Goal: Information Seeking & Learning: Learn about a topic

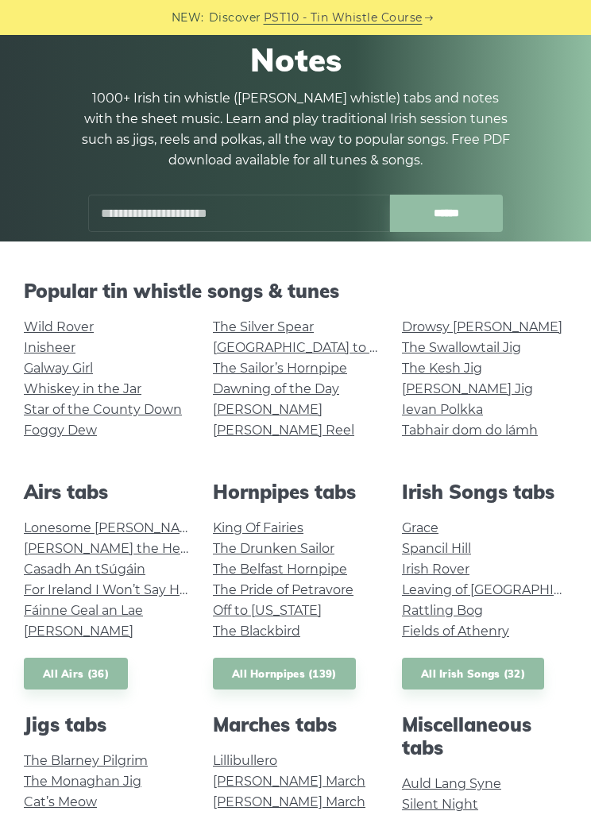
scroll to position [141, 0]
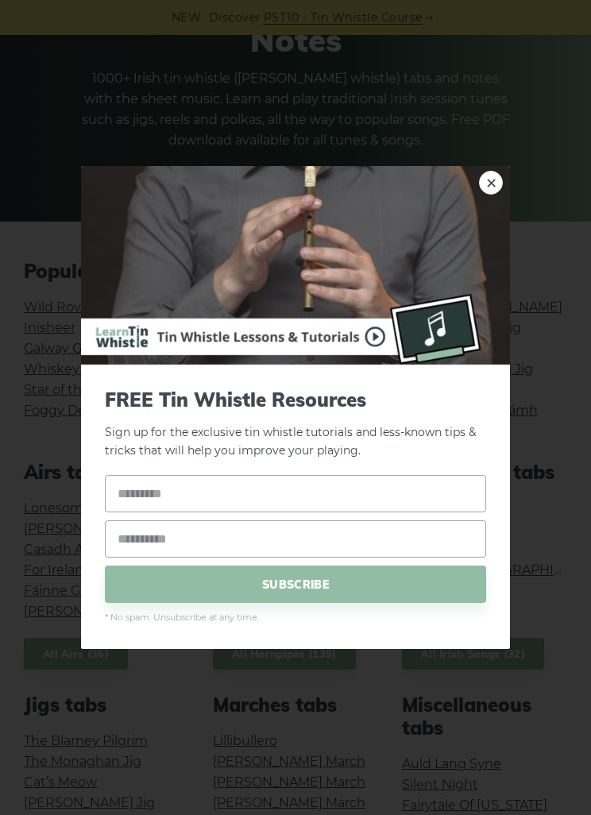
click at [487, 195] on link "×" at bounding box center [491, 183] width 24 height 24
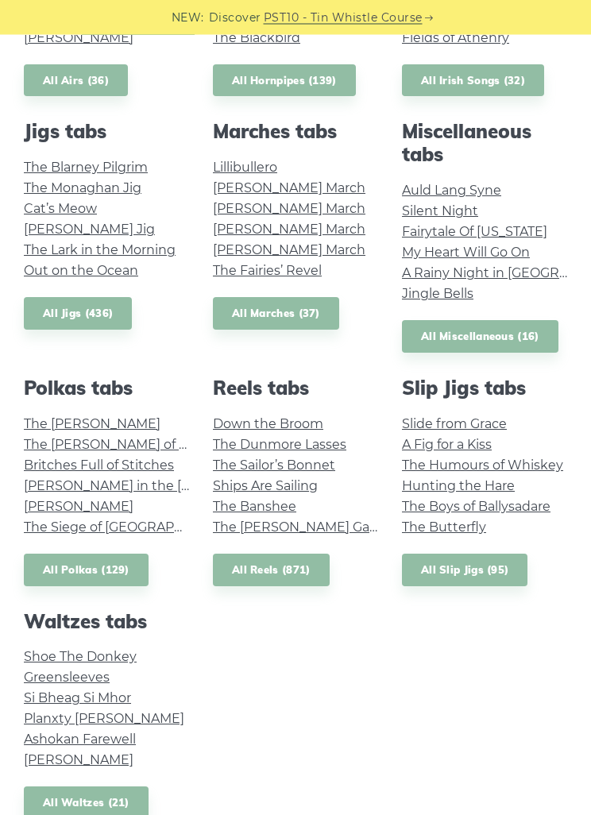
scroll to position [714, 0]
click at [507, 330] on link "All Miscellaneous (16)" at bounding box center [480, 336] width 156 height 33
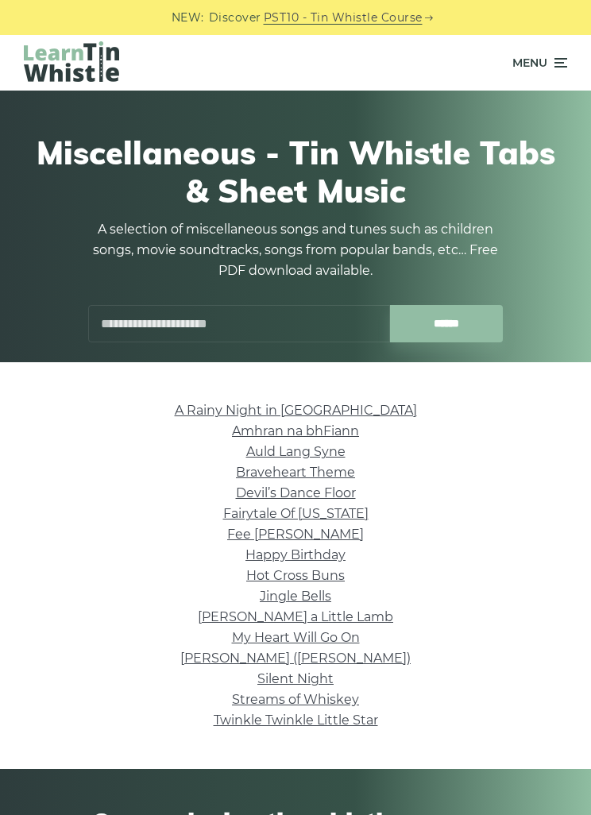
click at [307, 682] on link "Silent Night" at bounding box center [295, 678] width 76 height 15
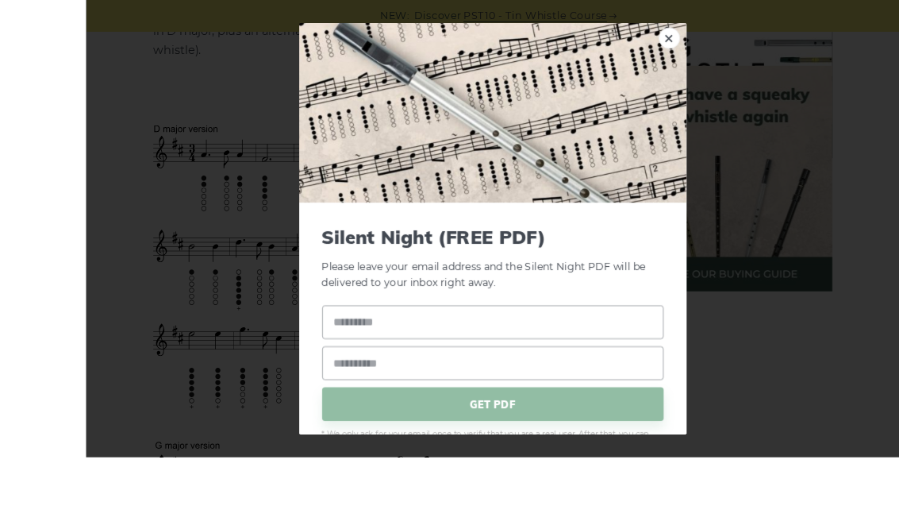
scroll to position [581, 0]
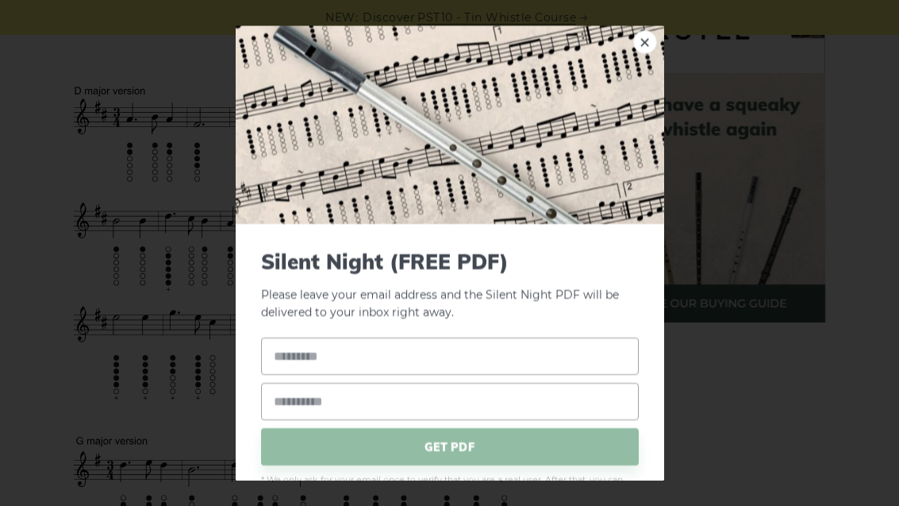
click at [590, 39] on link "×" at bounding box center [646, 42] width 24 height 24
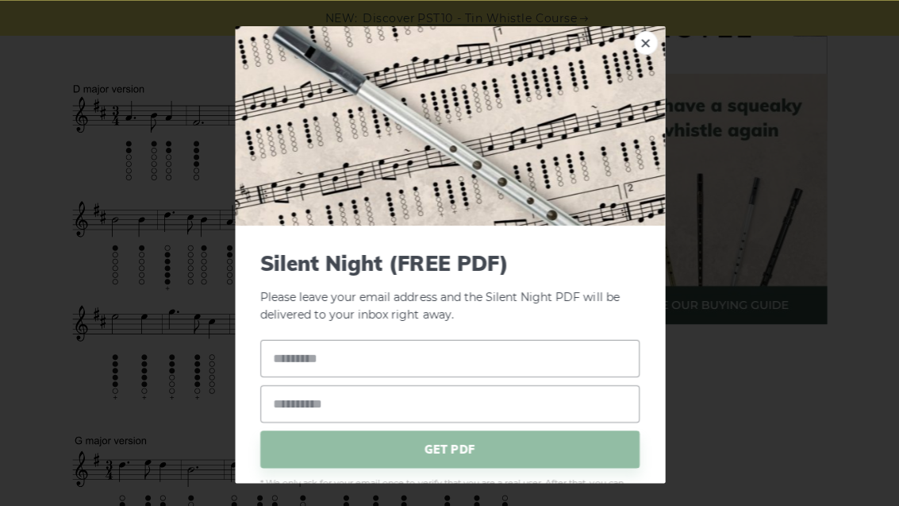
scroll to position [584, 0]
click at [590, 56] on img at bounding box center [450, 124] width 429 height 198
click at [590, 46] on link "×" at bounding box center [646, 42] width 24 height 24
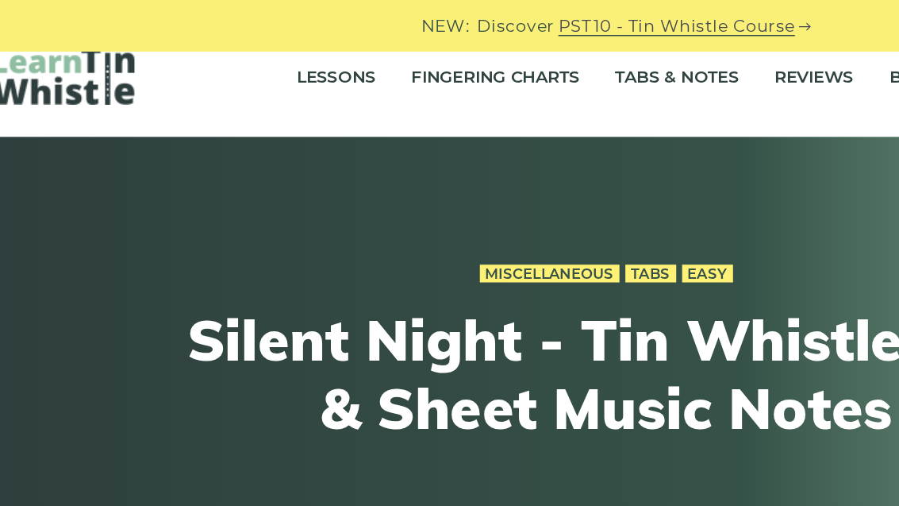
scroll to position [0, 0]
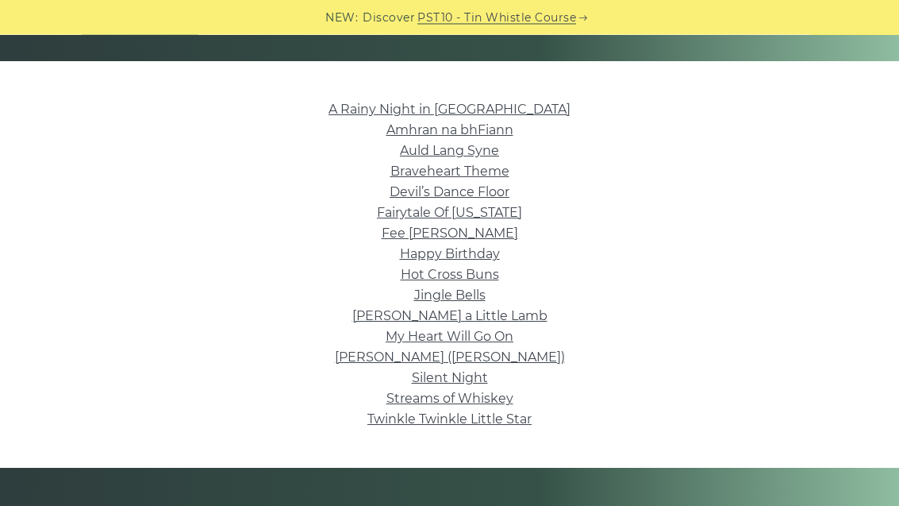
scroll to position [356, 0]
click at [476, 344] on link "My Heart Will Go On" at bounding box center [450, 336] width 128 height 15
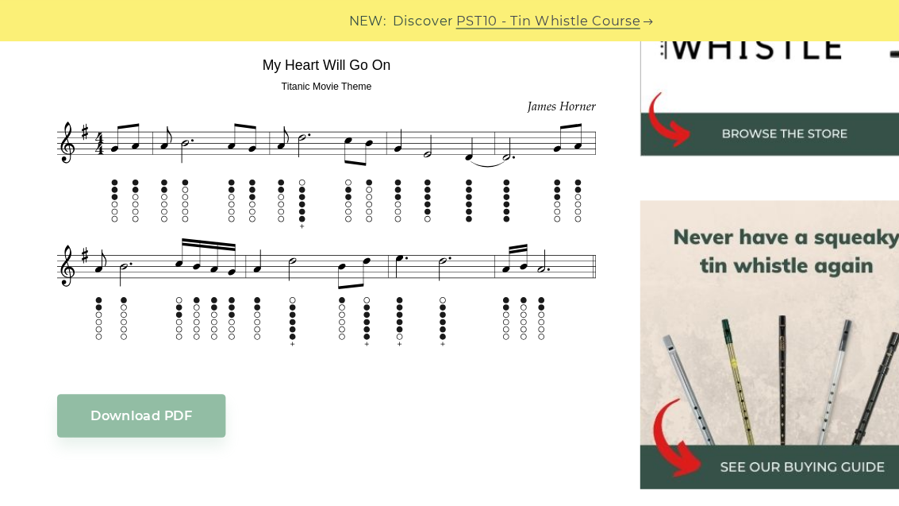
scroll to position [548, 0]
